Goal: Obtain resource: Download file/media

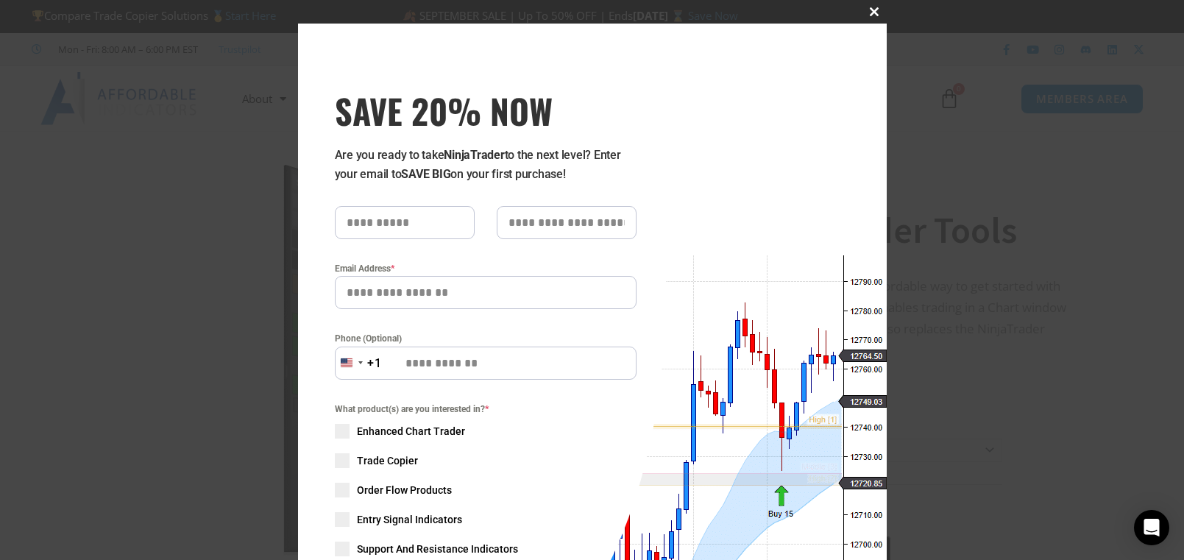
click at [877, 9] on span "SAVE 20% NOW popup" at bounding box center [875, 11] width 24 height 9
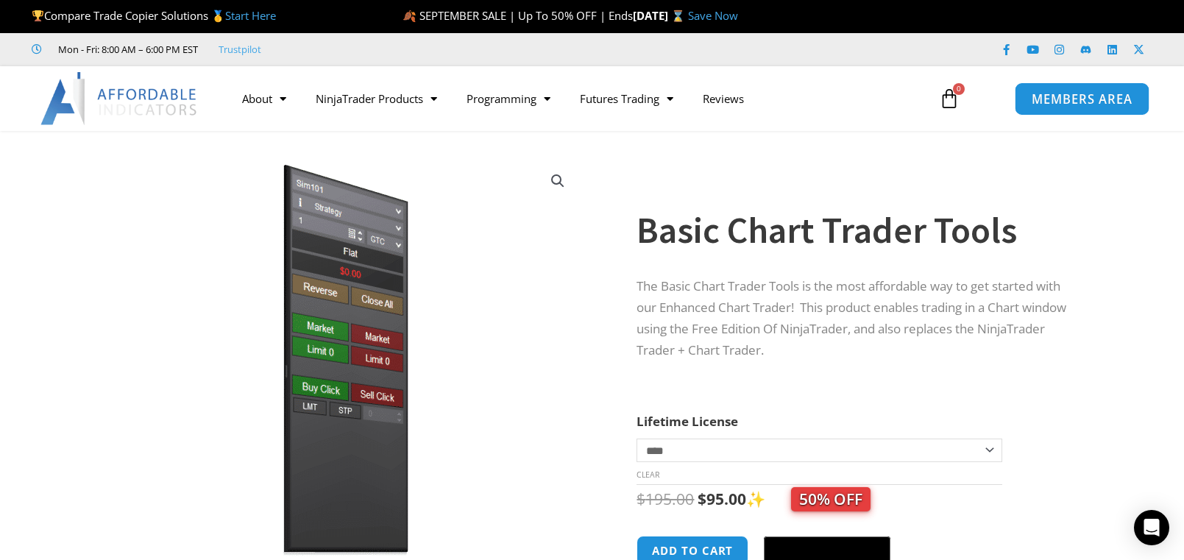
click at [1080, 102] on span "MEMBERS AREA" at bounding box center [1082, 99] width 101 height 13
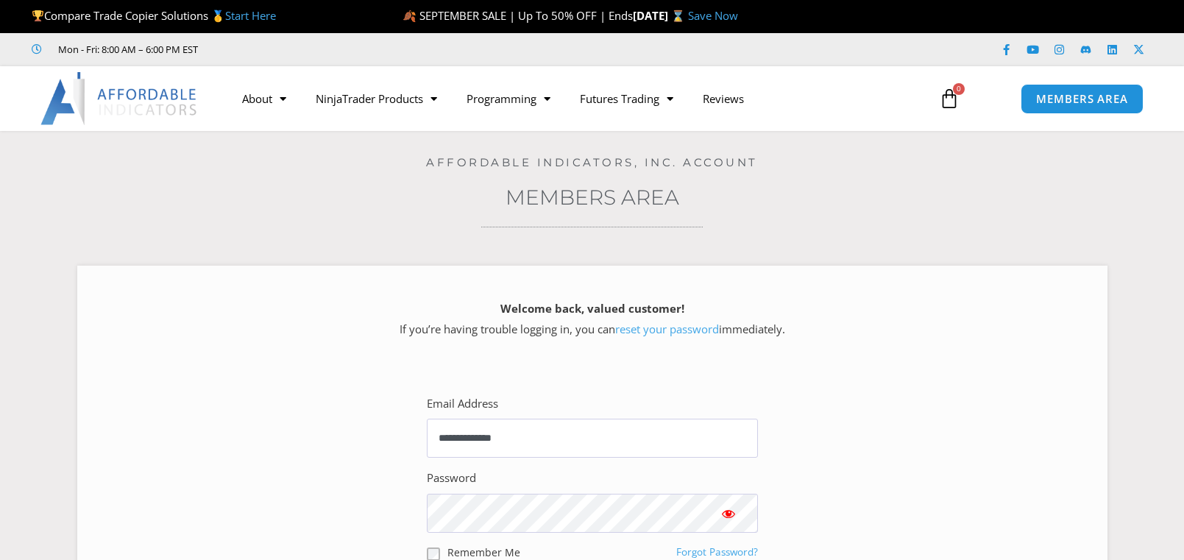
scroll to position [307, 0]
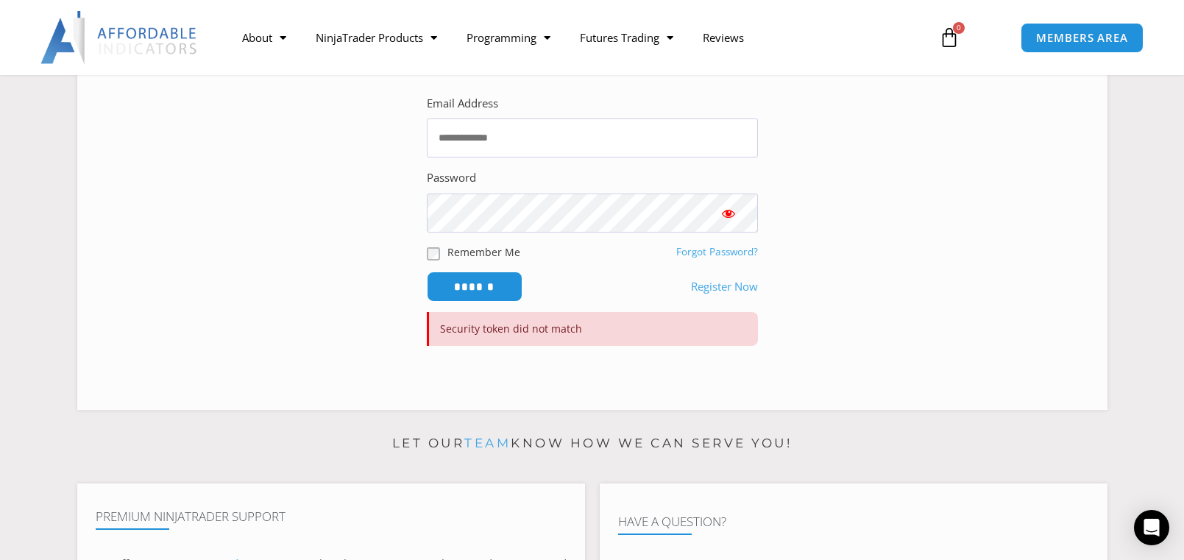
scroll to position [225, 0]
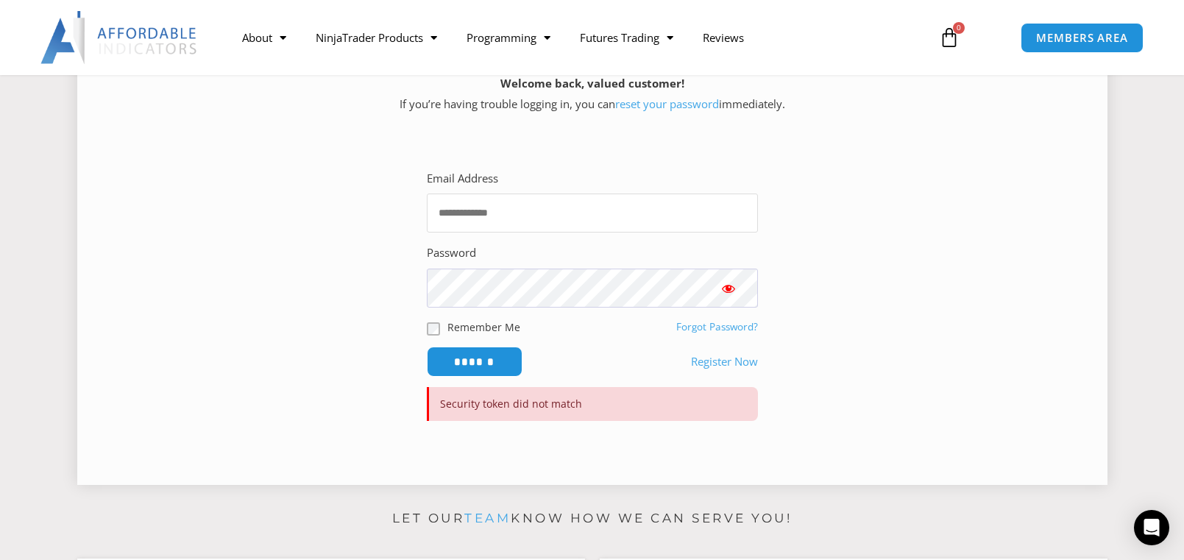
type input "**********"
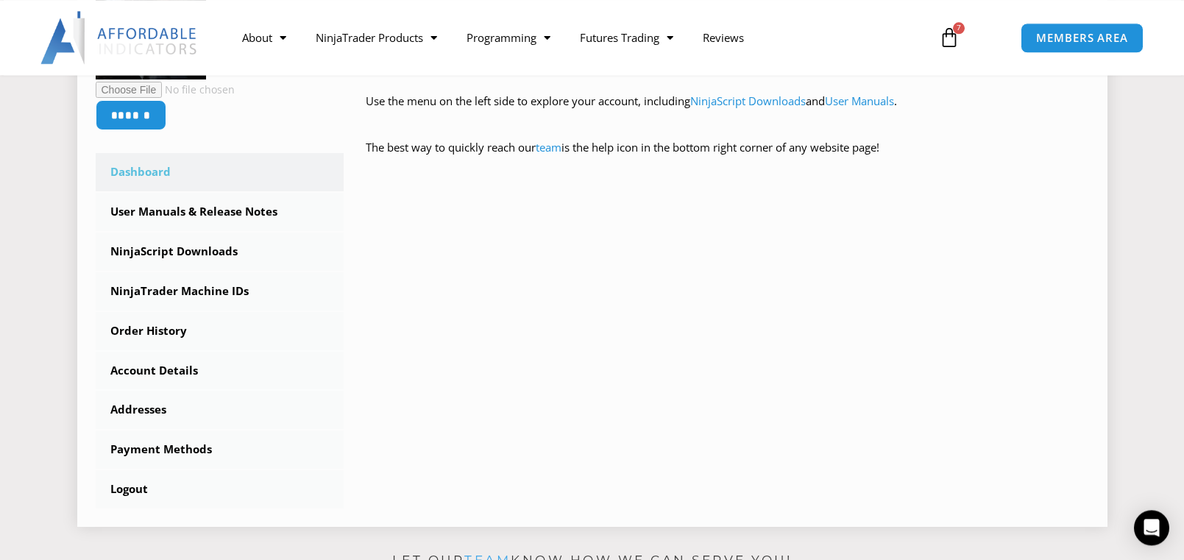
scroll to position [375, 0]
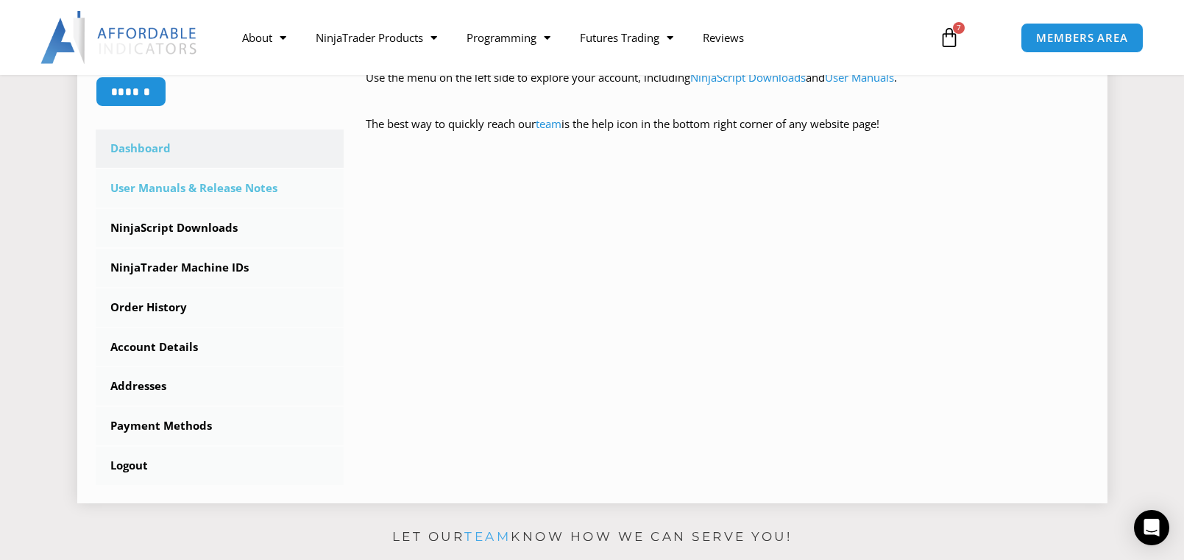
click at [181, 194] on link "User Manuals & Release Notes" at bounding box center [220, 188] width 249 height 38
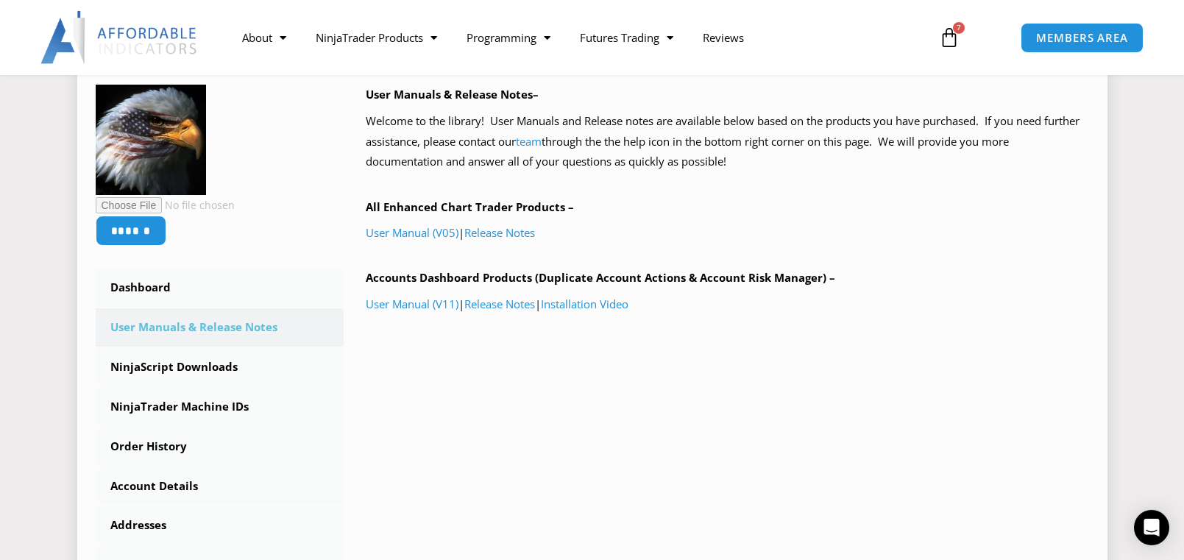
scroll to position [225, 0]
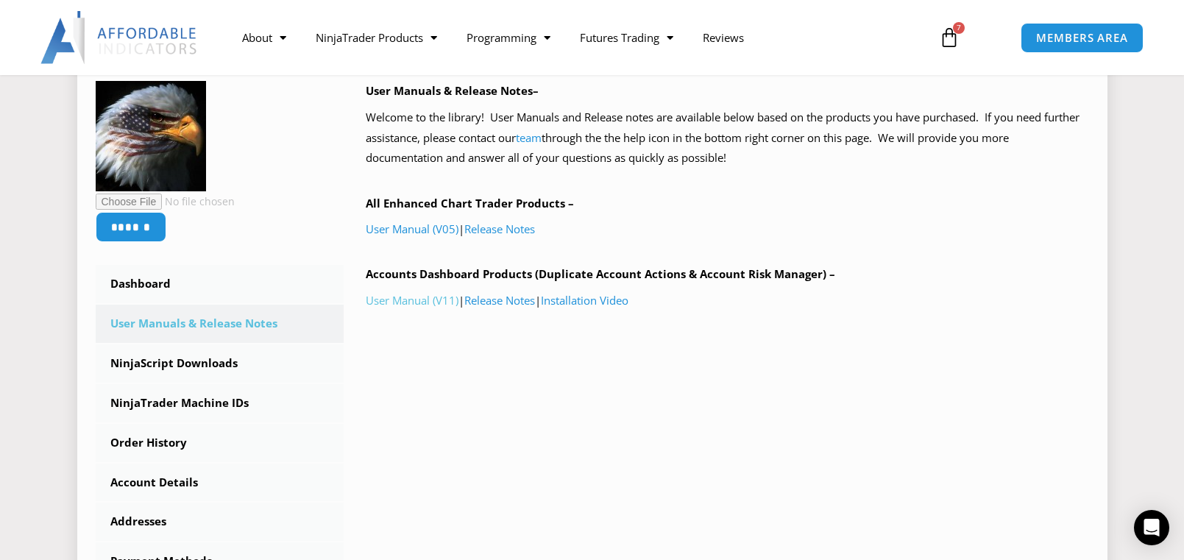
click at [413, 300] on link "User Manual (V11)" at bounding box center [412, 300] width 93 height 15
click at [500, 302] on link "Release Notes" at bounding box center [499, 300] width 71 height 15
click at [590, 299] on link "Installation Video" at bounding box center [585, 300] width 88 height 15
click at [227, 361] on link "NinjaScript Downloads" at bounding box center [220, 363] width 249 height 38
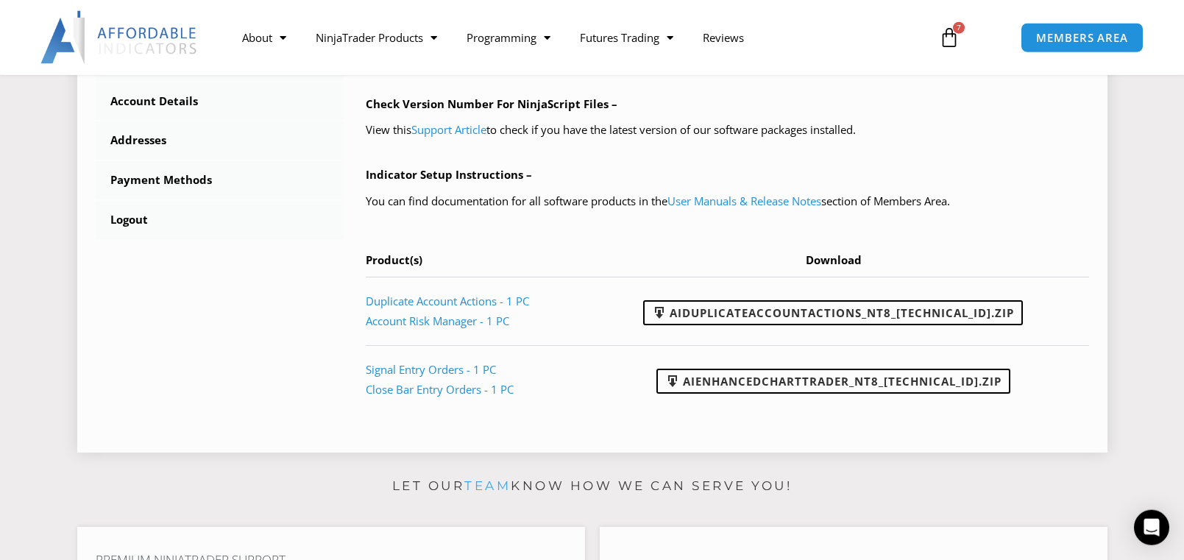
scroll to position [676, 0]
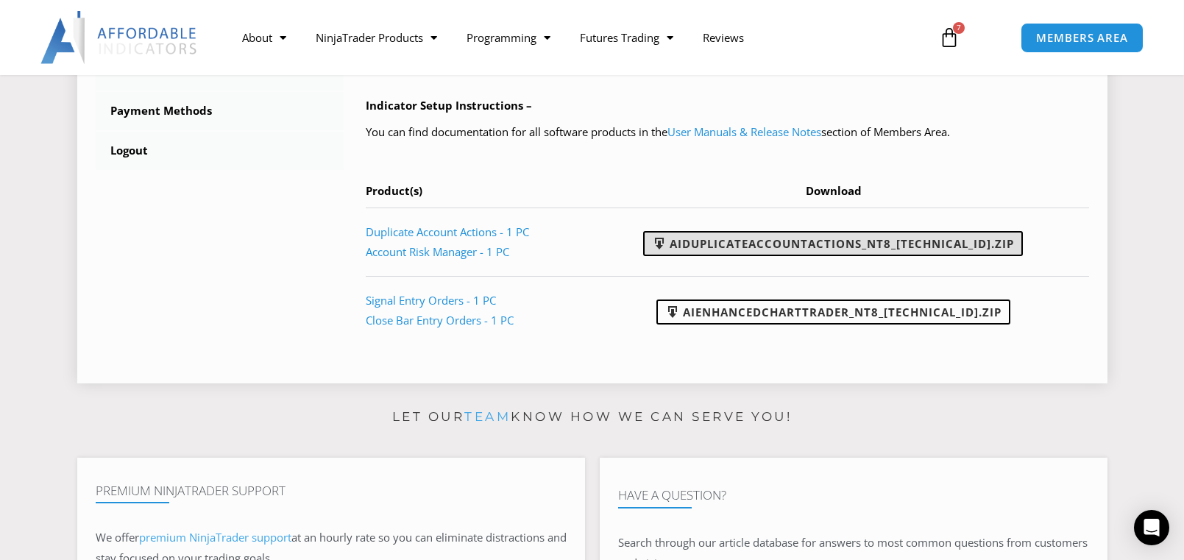
click at [828, 239] on link "AIDuplicateAccountActions_NT8_25.9.24.1.zip" at bounding box center [833, 243] width 380 height 25
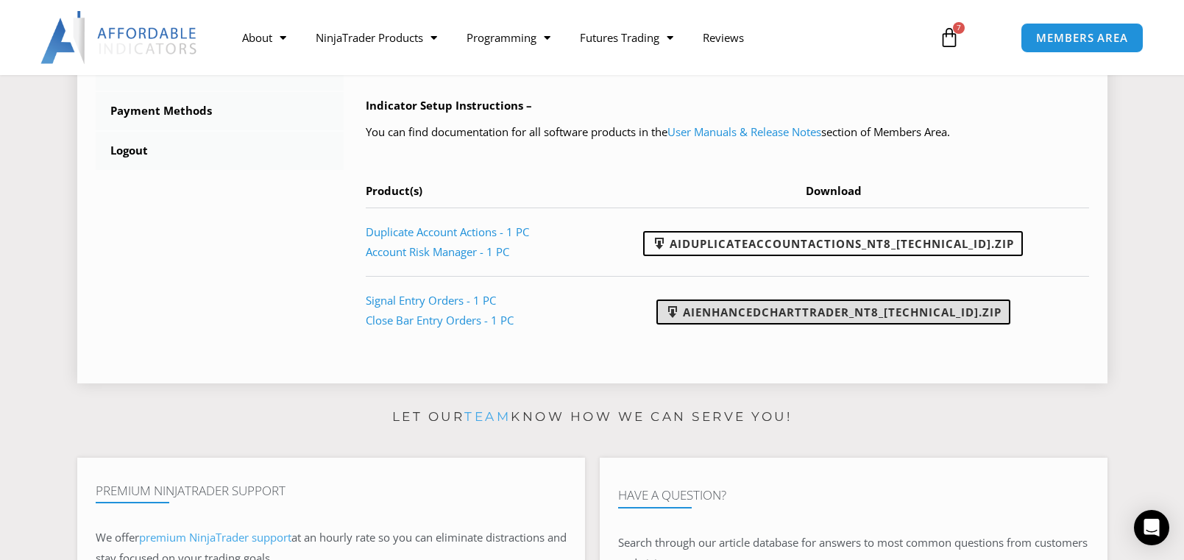
click at [806, 313] on link "AIEnhancedChartTrader_NT8_25.1.31.1.zip" at bounding box center [833, 312] width 354 height 25
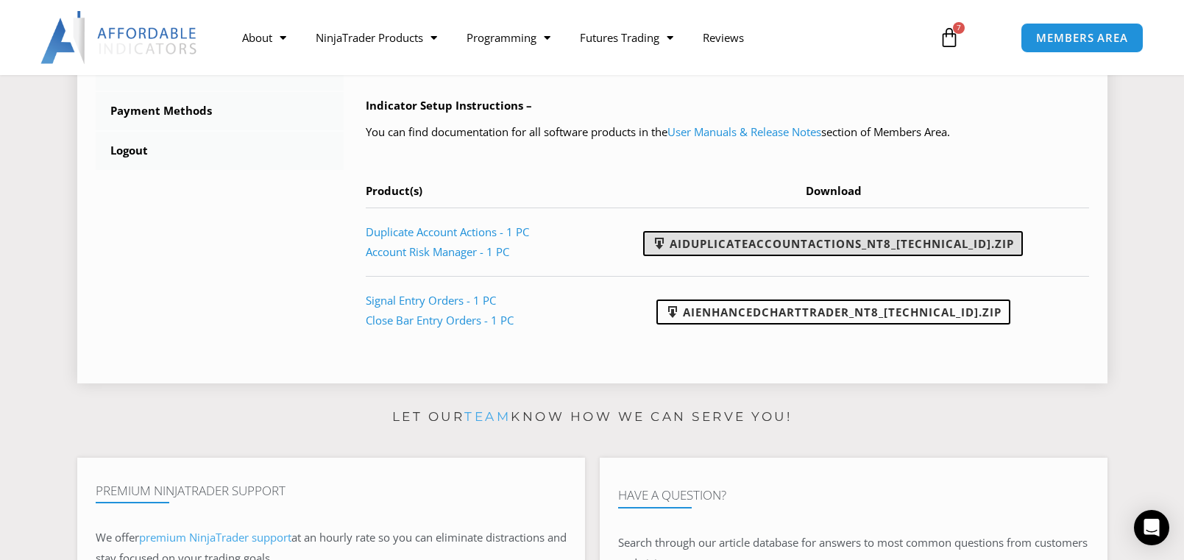
click at [803, 244] on link "AIDuplicateAccountActions_NT8_25.9.24.1.zip" at bounding box center [833, 243] width 380 height 25
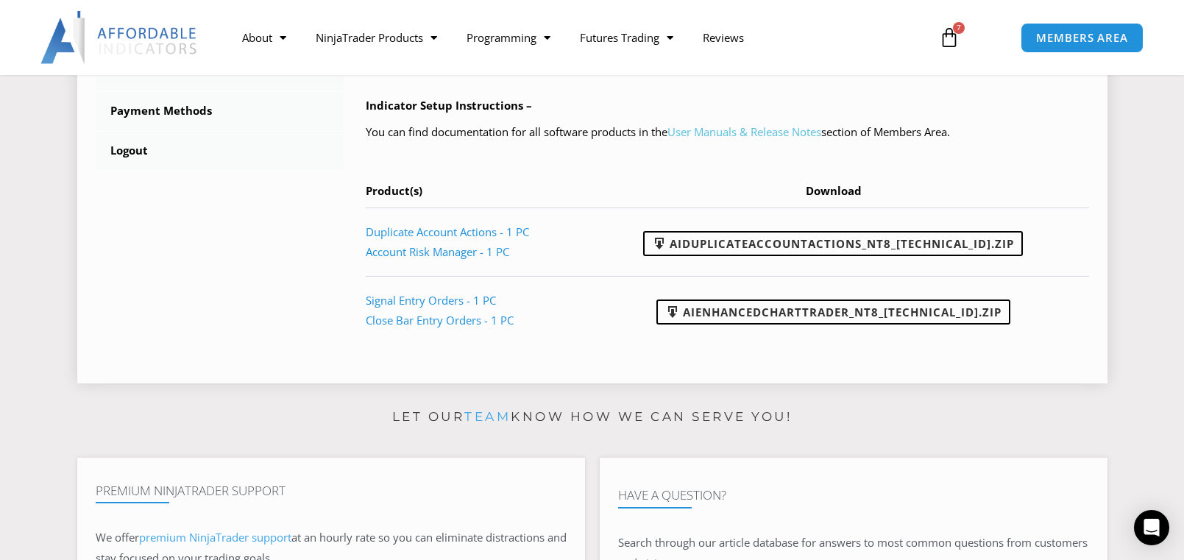
click at [705, 136] on link "User Manuals & Release Notes" at bounding box center [745, 131] width 154 height 15
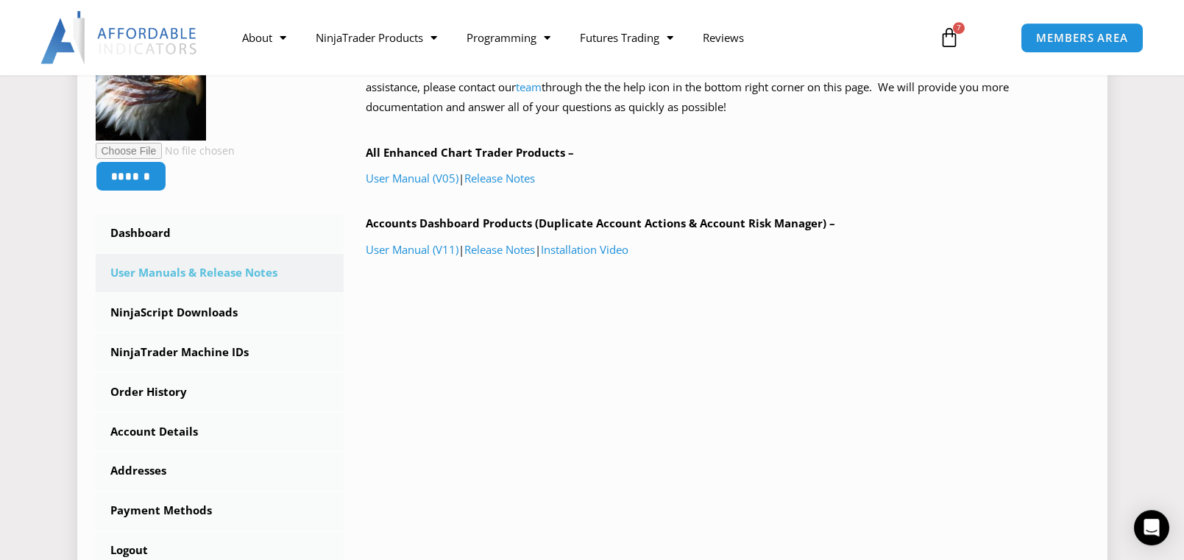
scroll to position [300, 0]
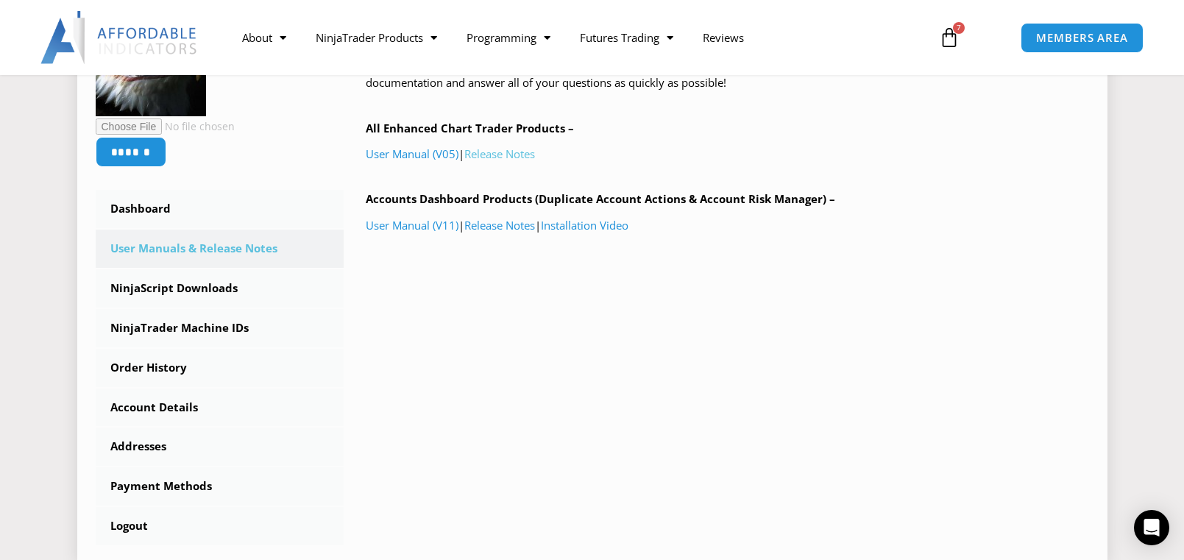
click at [498, 153] on link "Release Notes" at bounding box center [499, 153] width 71 height 15
